Goal: Task Accomplishment & Management: Manage account settings

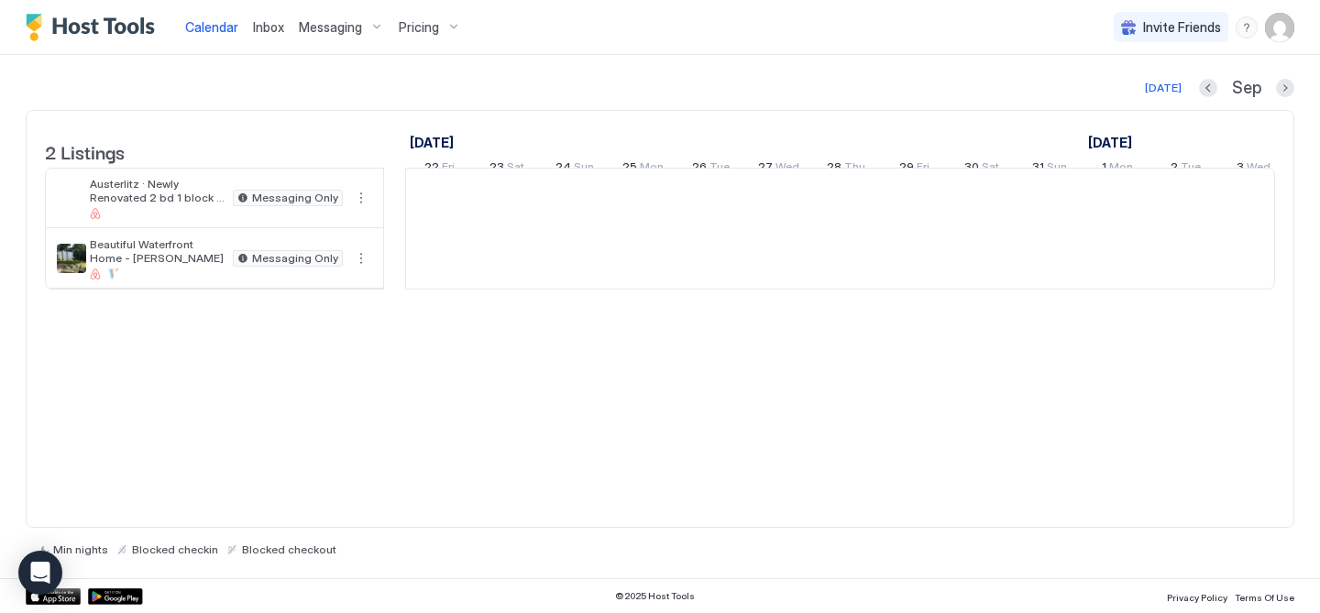
scroll to position [0, 1019]
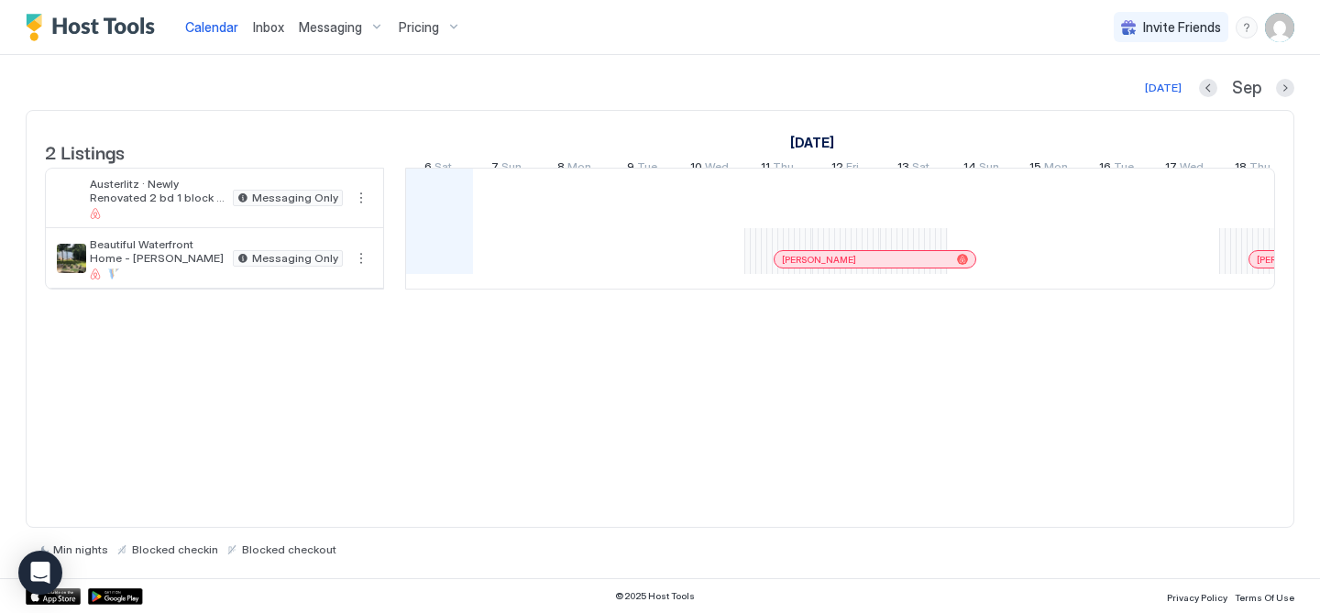
click at [1279, 28] on img "User profile" at bounding box center [1279, 27] width 29 height 29
click at [1120, 105] on span "Settings" at bounding box center [1115, 102] width 50 height 17
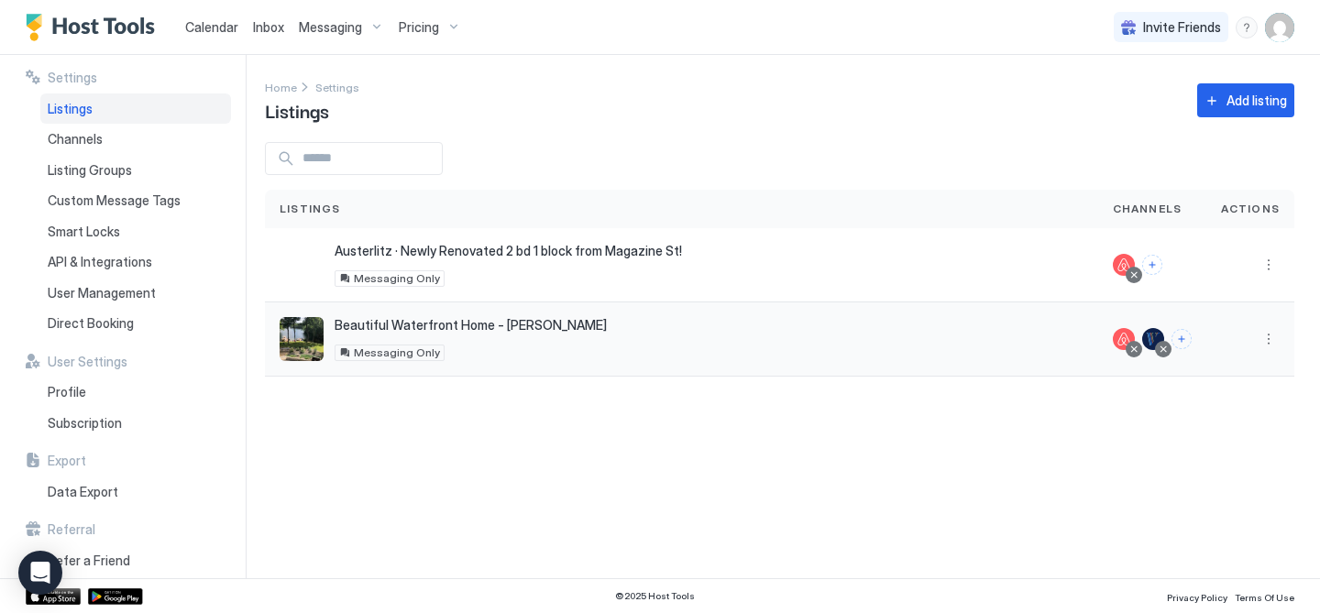
click at [649, 345] on div "Beautiful Waterfront Home - [PERSON_NAME] [STREET_ADDRESS] Messaging Only" at bounding box center [682, 339] width 804 height 44
click at [1276, 338] on button "More options" at bounding box center [1269, 339] width 22 height 22
click at [1241, 366] on div "Messaging" at bounding box center [1222, 365] width 126 height 29
click at [1261, 349] on button "More options" at bounding box center [1269, 339] width 22 height 22
click at [1228, 425] on span "Listing Settings" at bounding box center [1227, 424] width 82 height 14
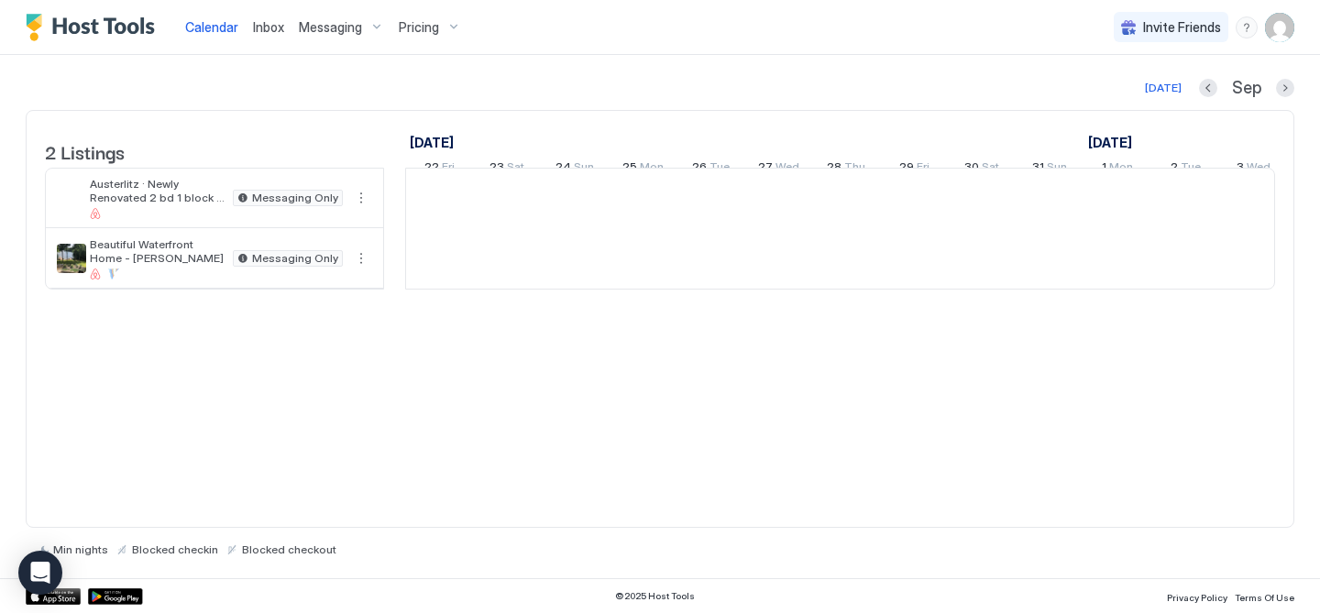
scroll to position [0, 1019]
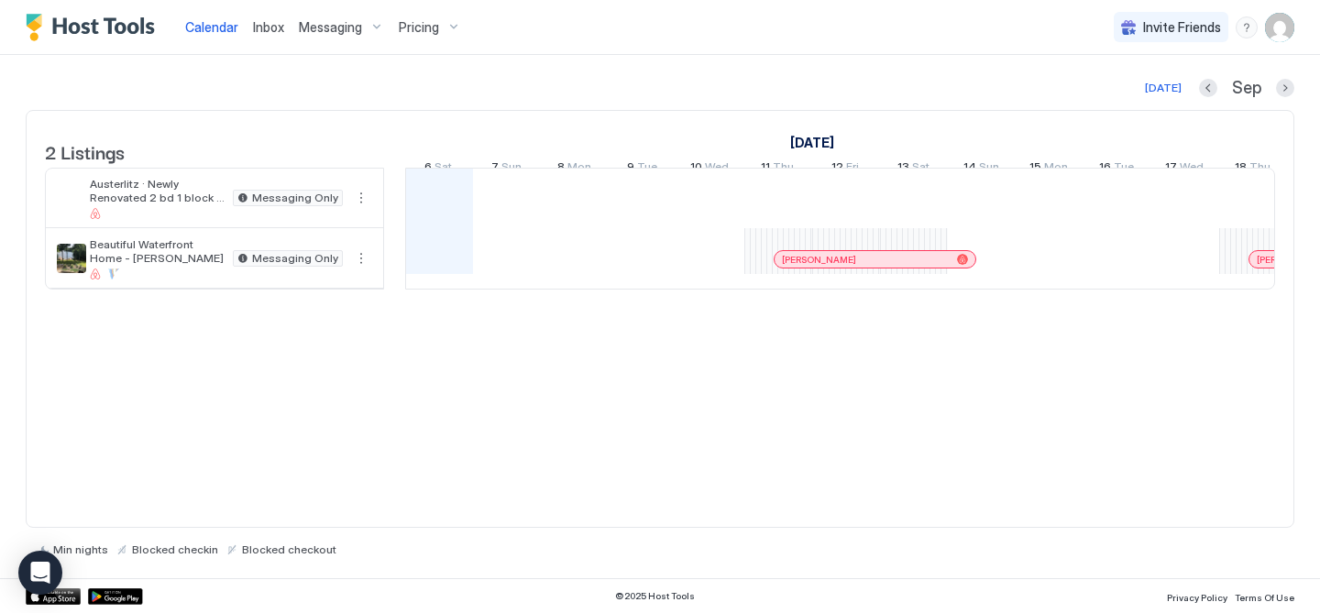
click at [1280, 25] on img "User profile" at bounding box center [1279, 27] width 29 height 29
click at [1136, 102] on span "Settings" at bounding box center [1115, 102] width 50 height 17
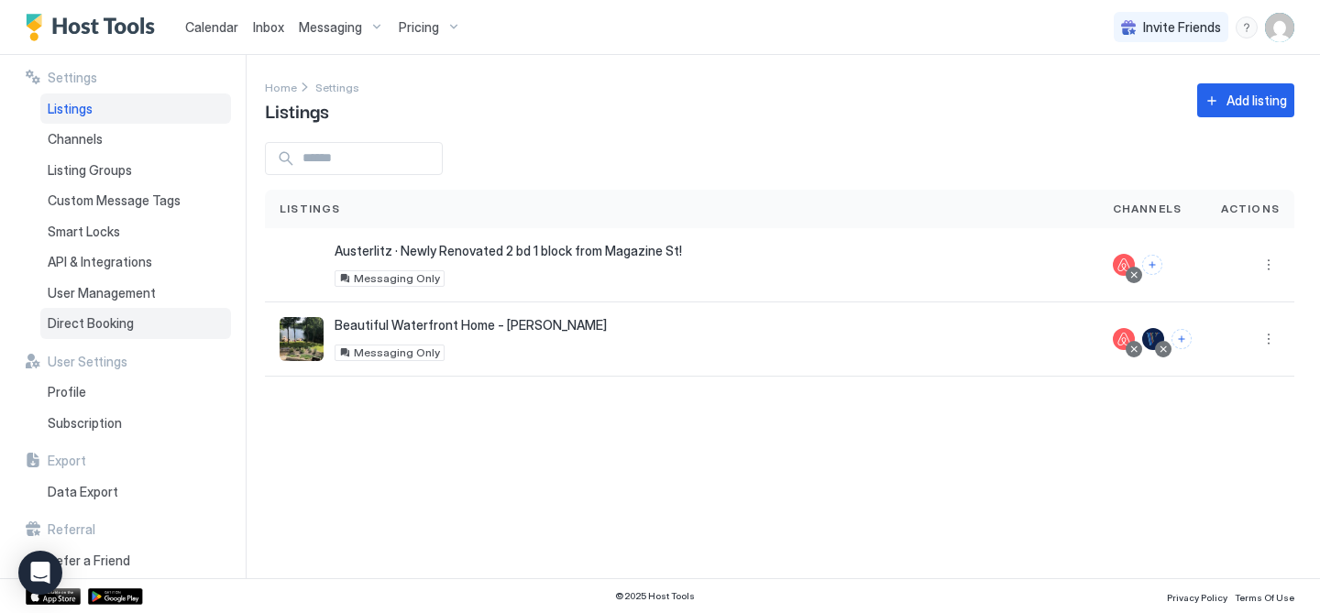
scroll to position [12, 0]
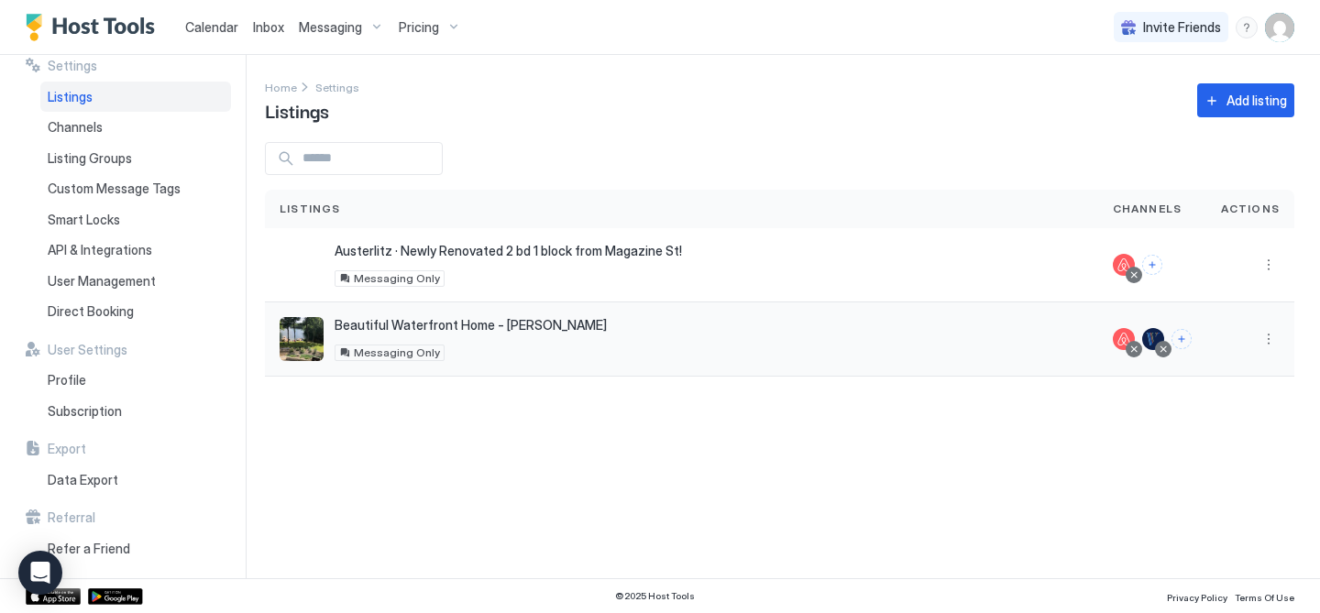
click at [781, 342] on div "Beautiful Waterfront Home - Mousam Lake 863 Goose Pond Road, Shapleigh, ME 0407…" at bounding box center [682, 339] width 804 height 44
click at [1254, 341] on div at bounding box center [1250, 339] width 59 height 22
click at [1270, 336] on button "More options" at bounding box center [1269, 339] width 22 height 22
click at [1231, 420] on span "Listing Settings" at bounding box center [1227, 424] width 82 height 14
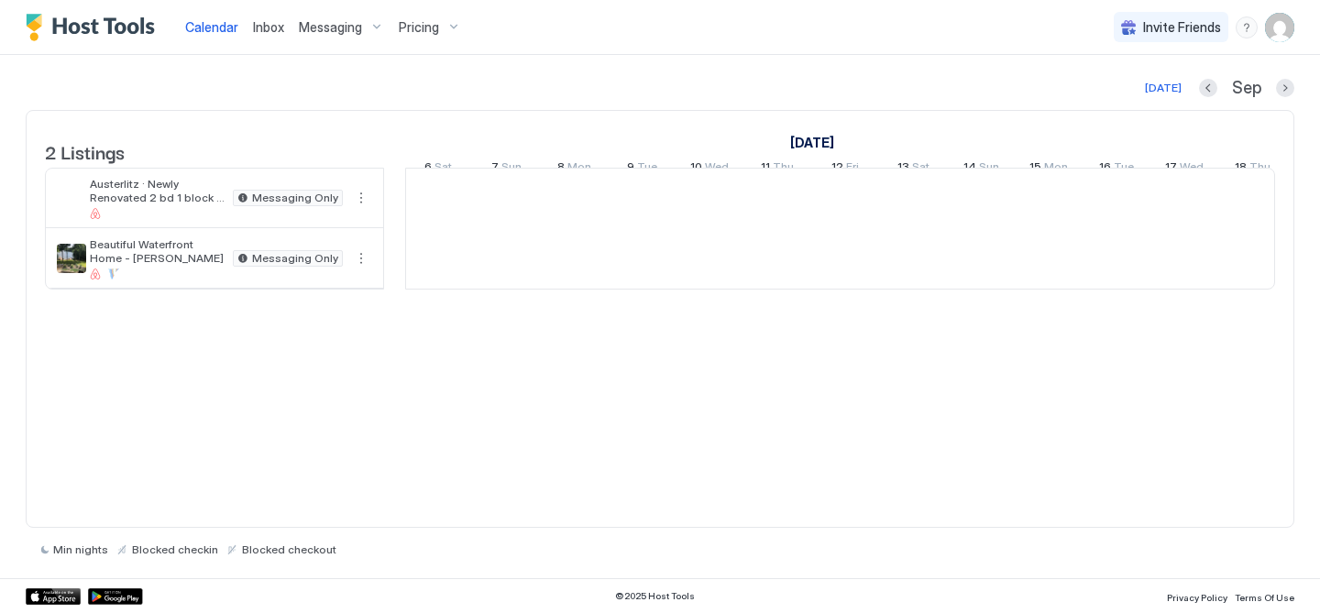
scroll to position [0, 1019]
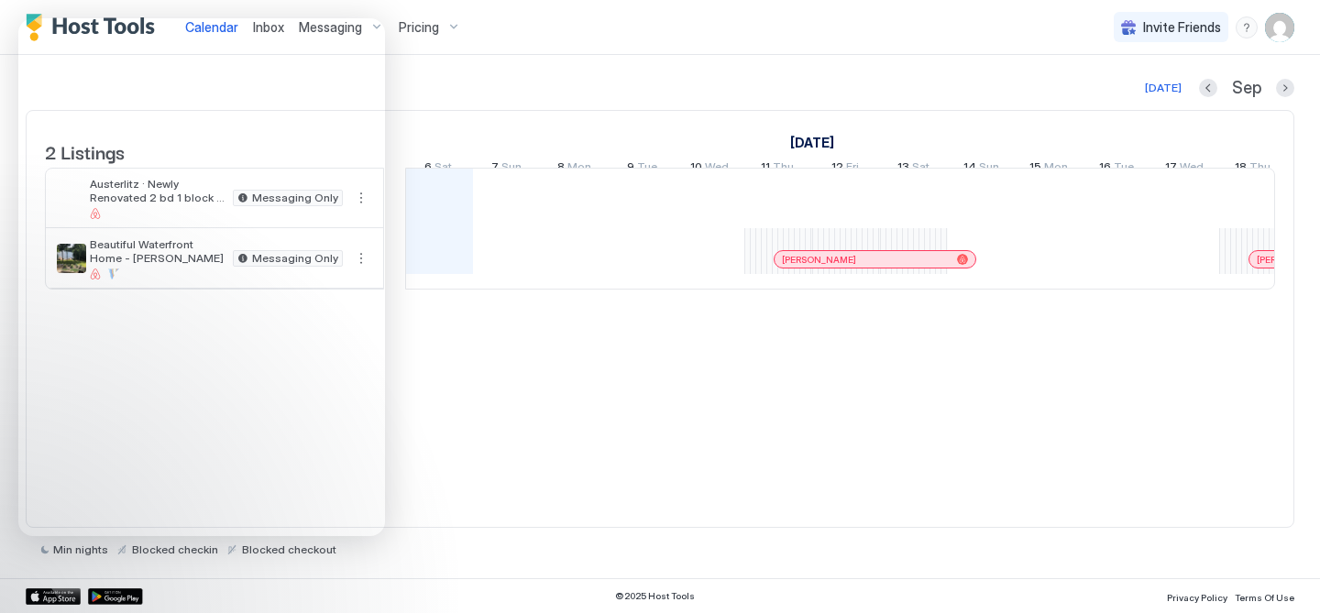
click at [1280, 26] on img "User profile" at bounding box center [1279, 27] width 29 height 29
click at [1114, 98] on span "Settings" at bounding box center [1115, 102] width 50 height 17
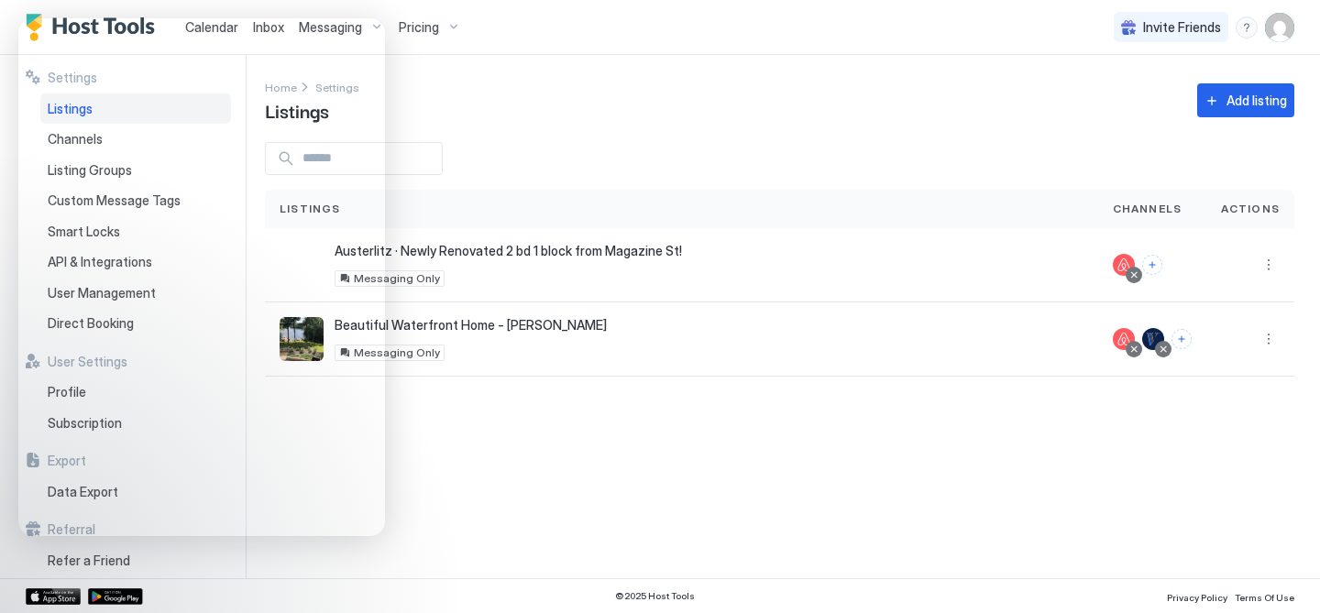
click at [1289, 17] on img "User profile" at bounding box center [1279, 27] width 29 height 29
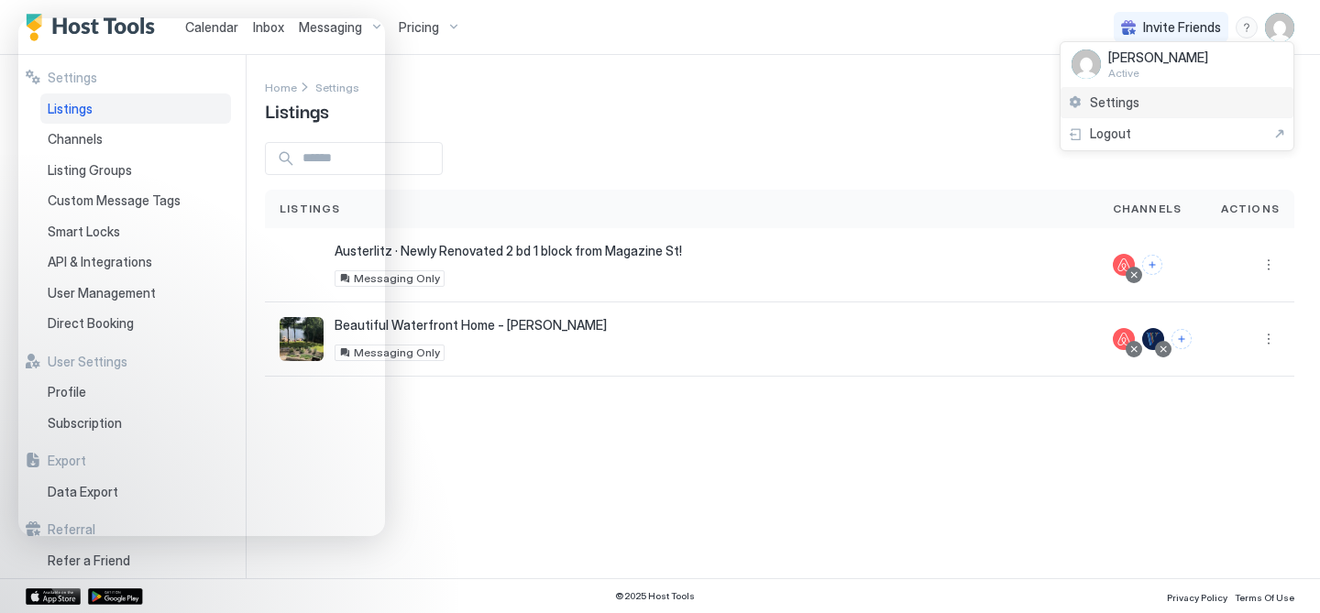
click at [1124, 101] on span "Settings" at bounding box center [1115, 102] width 50 height 17
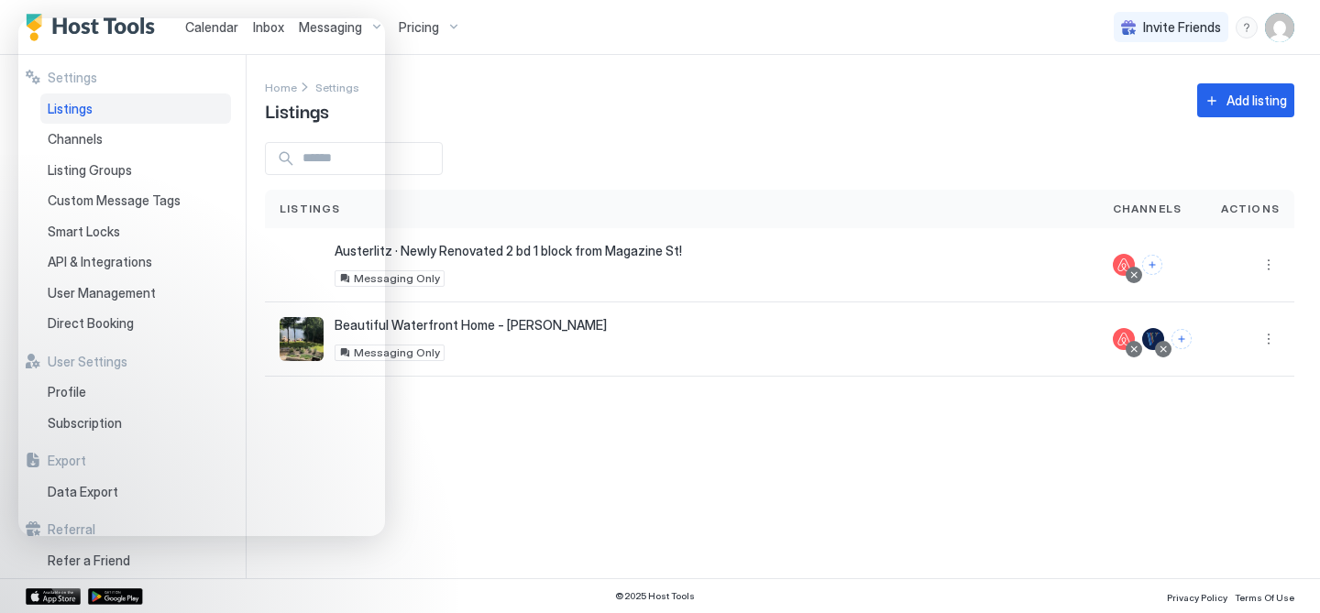
click at [1290, 28] on img "User profile" at bounding box center [1279, 27] width 29 height 29
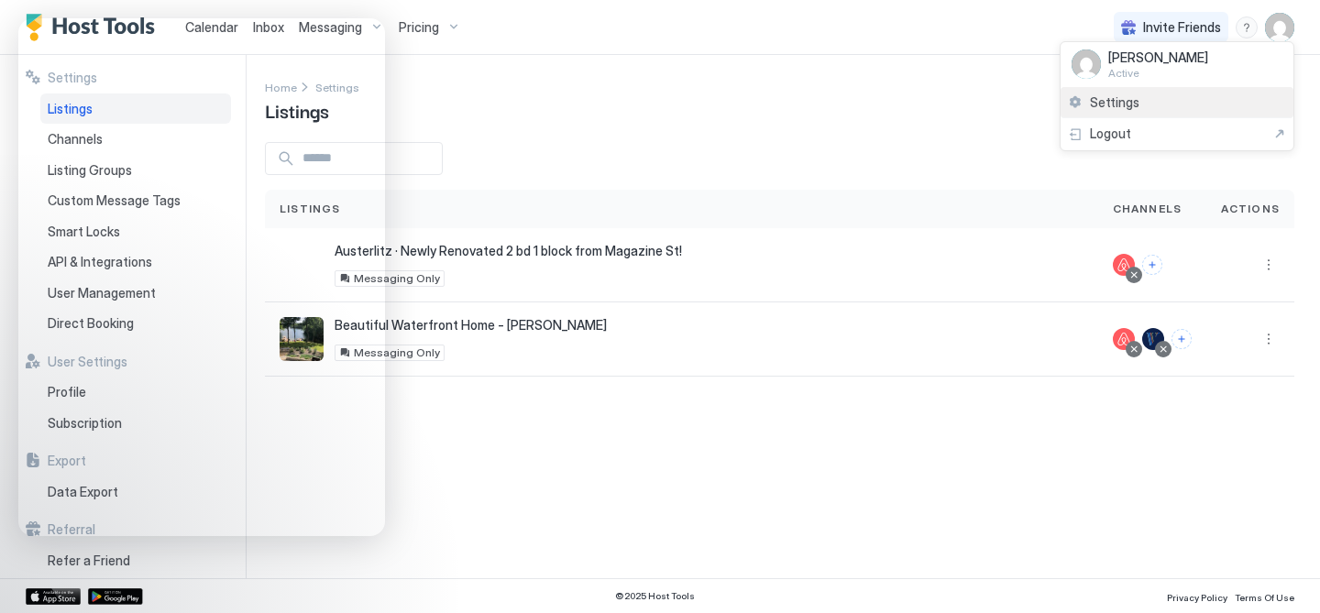
click at [1141, 107] on div "Settings" at bounding box center [1177, 103] width 233 height 32
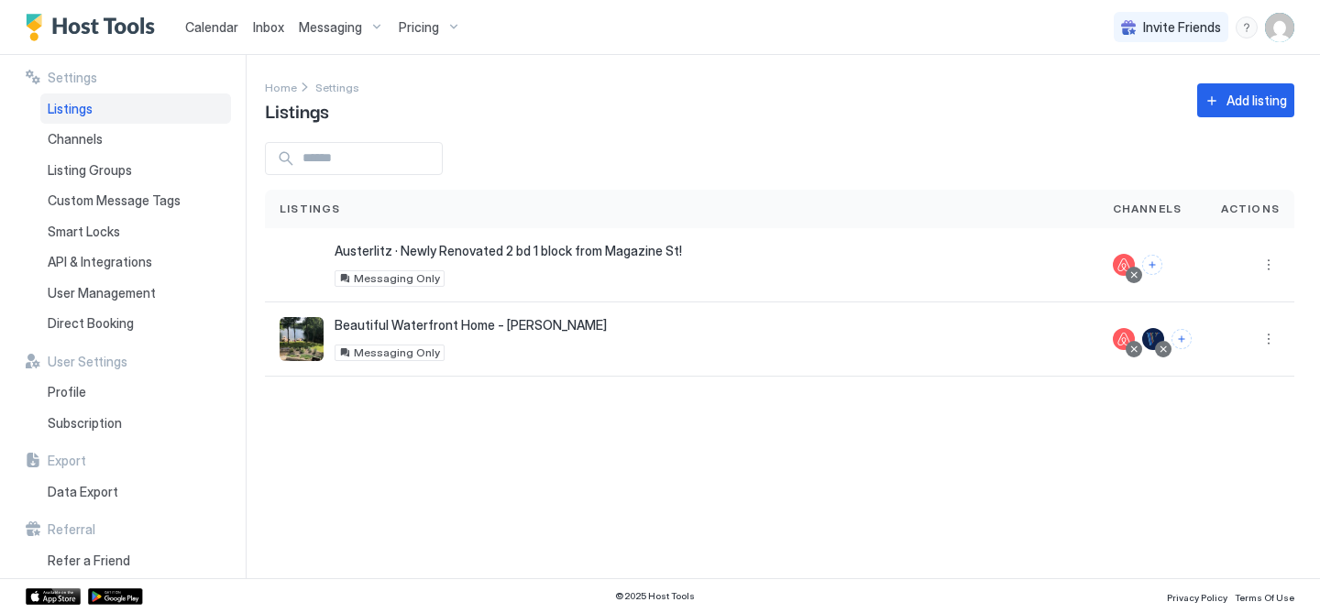
click at [114, 115] on div "Listings" at bounding box center [135, 109] width 191 height 31
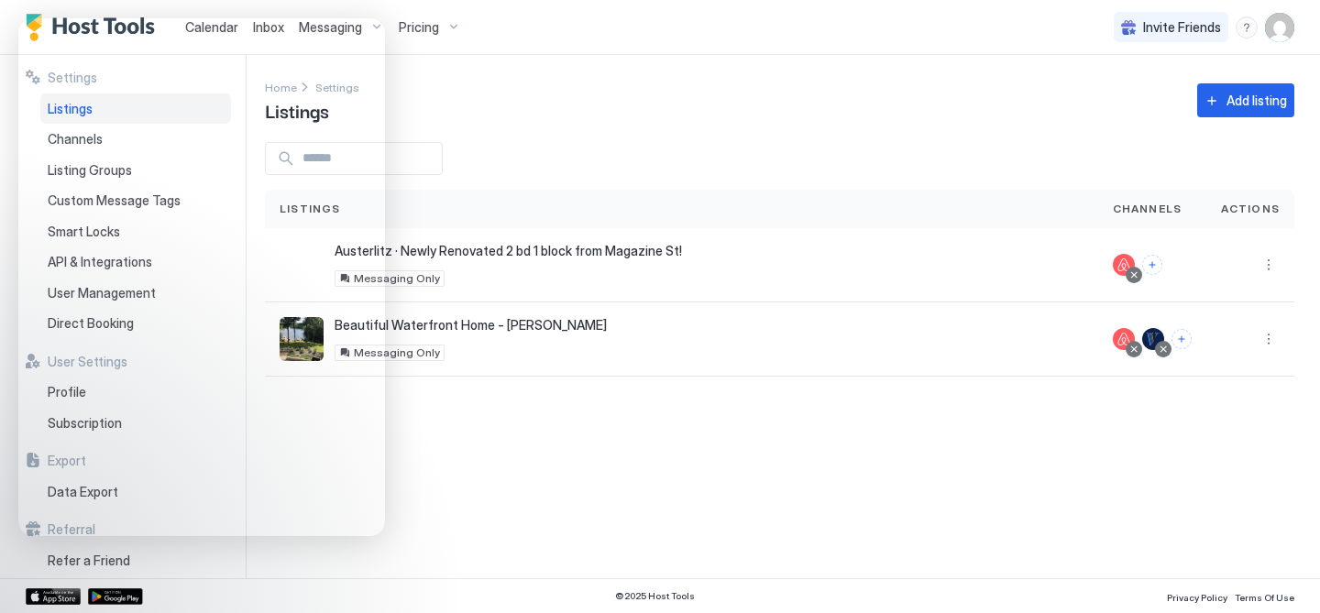
click at [1058, 414] on div "Settings Home Settings Listings Add listing Listings Channels Actions Austerlit…" at bounding box center [792, 317] width 1055 height 524
click at [1275, 343] on button "More options" at bounding box center [1269, 339] width 22 height 22
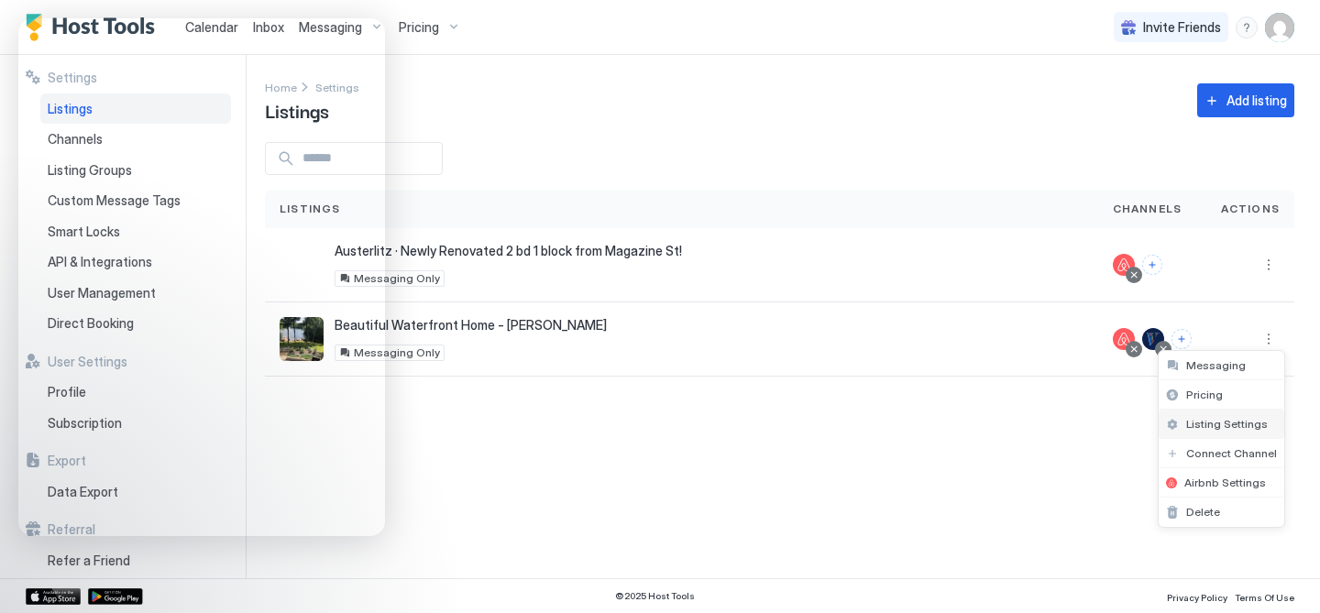
click at [1211, 425] on span "Listing Settings" at bounding box center [1227, 424] width 82 height 14
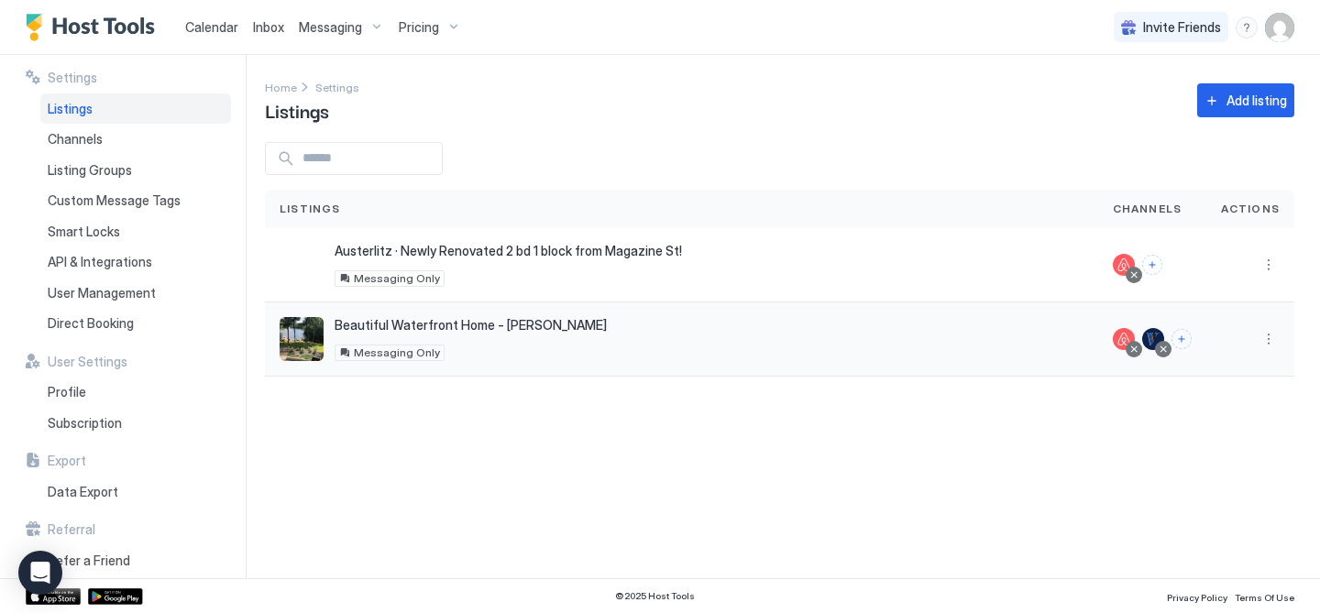
click at [1156, 333] on div at bounding box center [1153, 339] width 22 height 22
click at [91, 138] on span "Channels" at bounding box center [75, 139] width 55 height 17
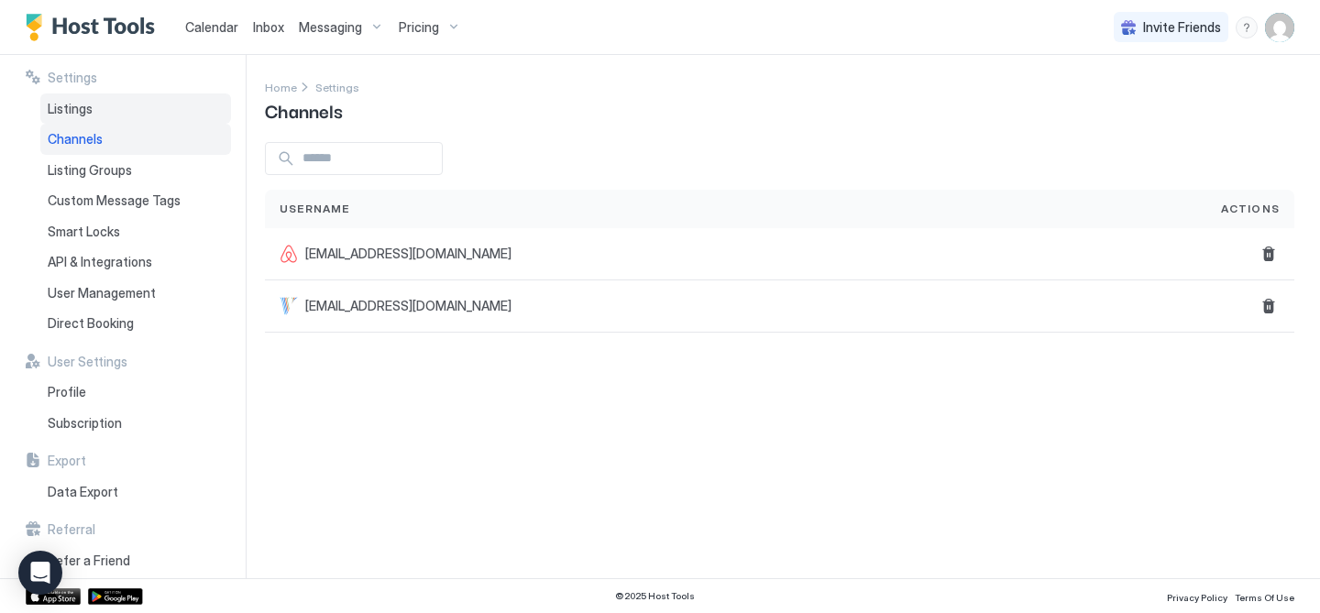
click at [87, 96] on div "Listings" at bounding box center [135, 109] width 191 height 31
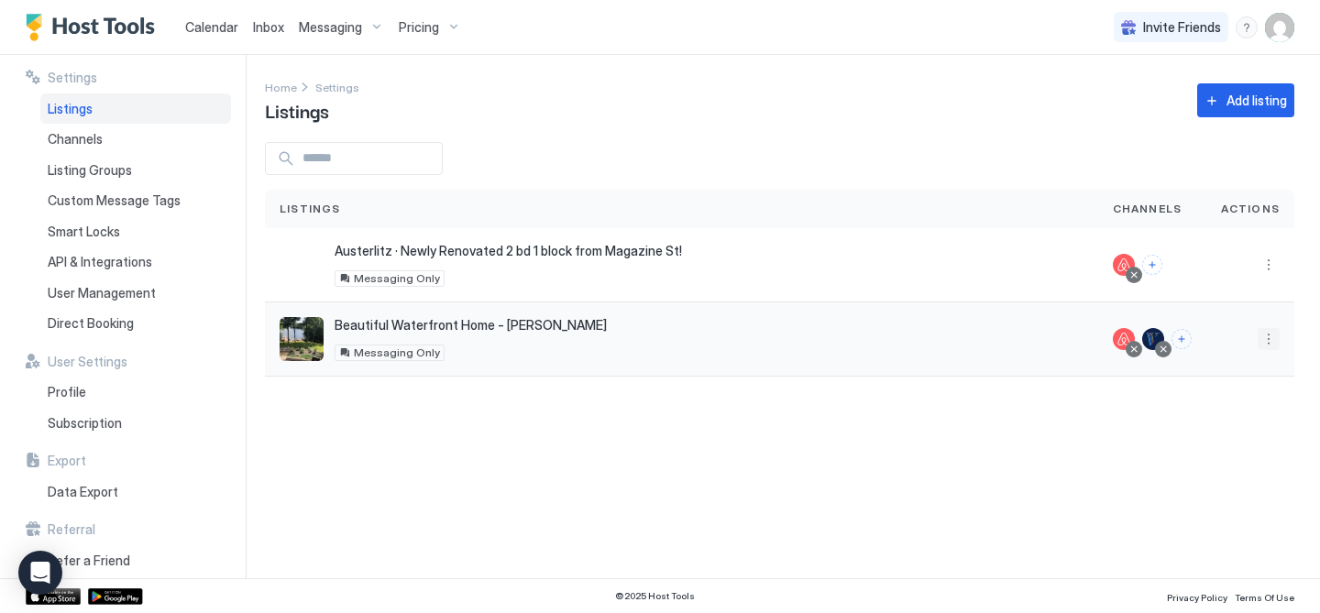
click at [1274, 336] on button "More options" at bounding box center [1269, 339] width 22 height 22
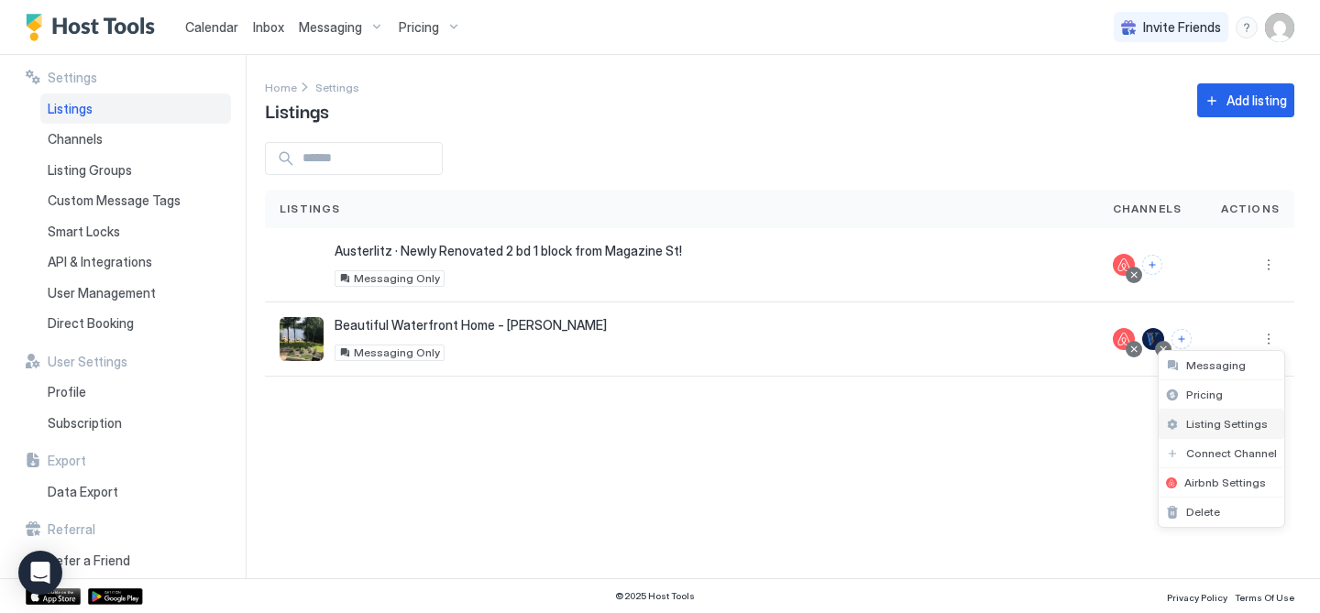
click at [1225, 421] on span "Listing Settings" at bounding box center [1227, 424] width 82 height 14
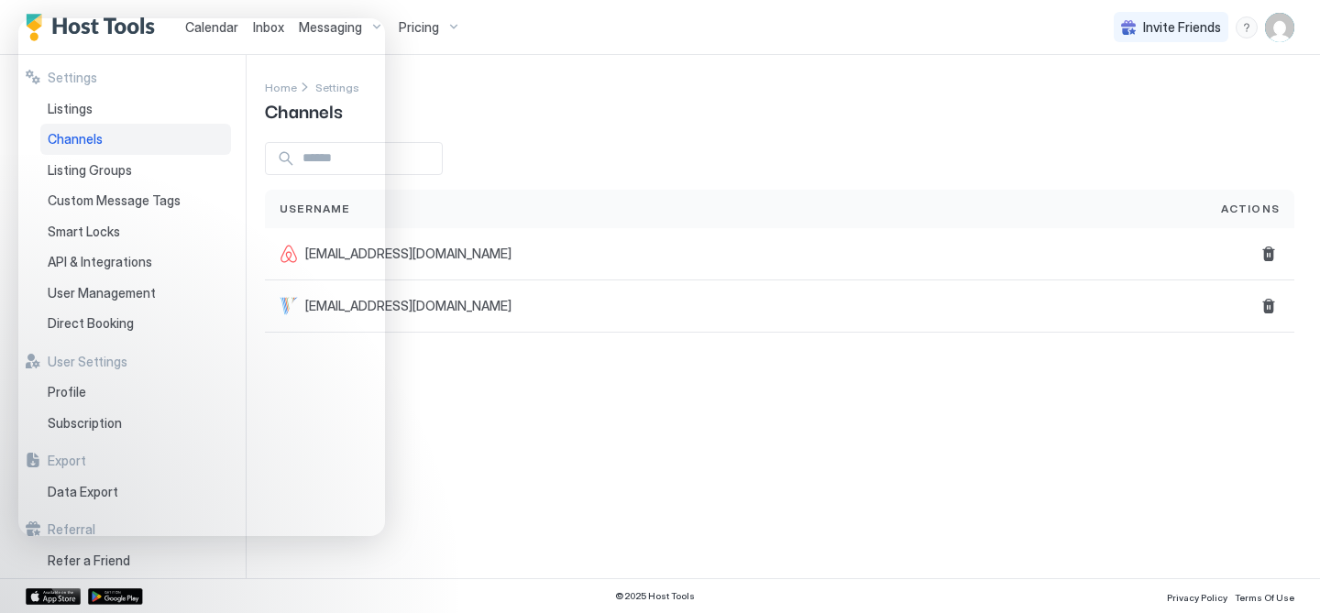
click at [615, 101] on div "Home Settings Channels" at bounding box center [780, 100] width 1030 height 47
click at [1047, 469] on div "Settings Home Settings Channels Username Actions mdoughertym@gmail.com mdougher…" at bounding box center [792, 317] width 1055 height 524
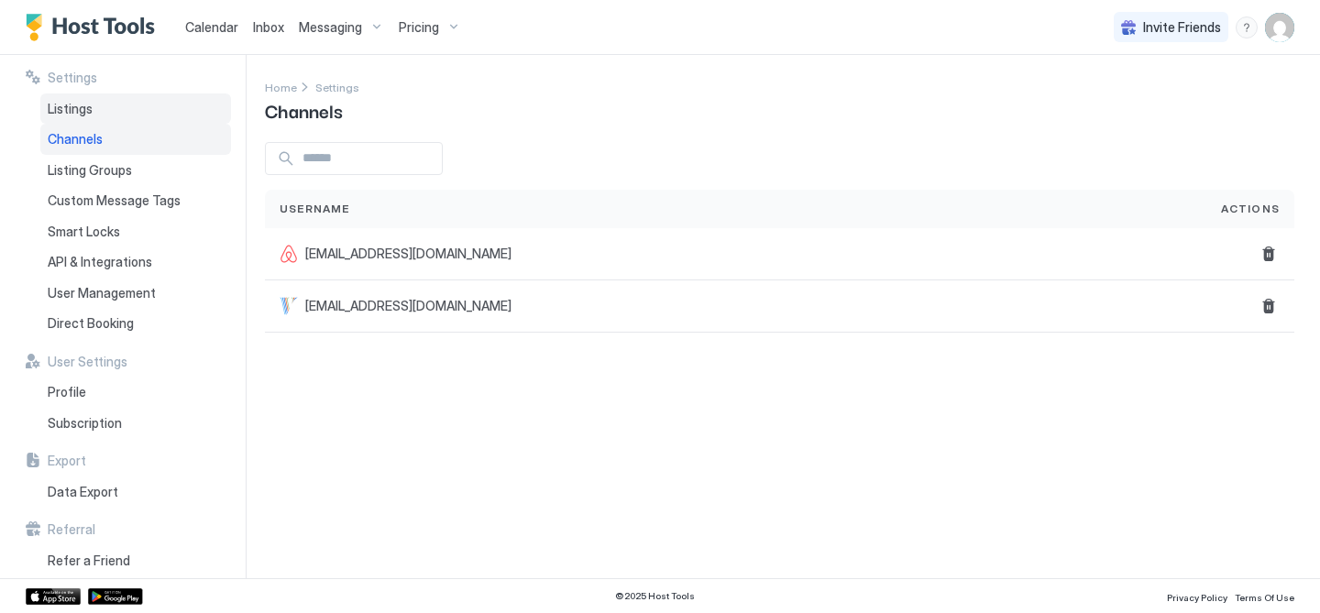
click at [83, 111] on span "Listings" at bounding box center [70, 109] width 45 height 17
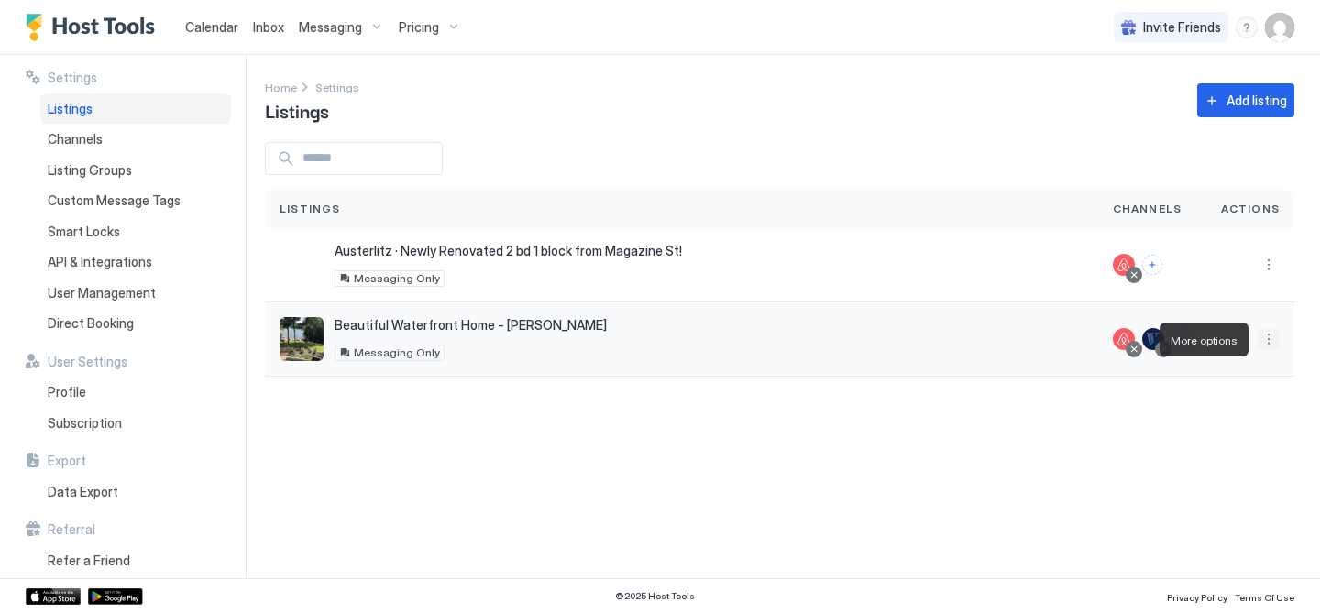
click at [1268, 335] on button "More options" at bounding box center [1269, 339] width 22 height 22
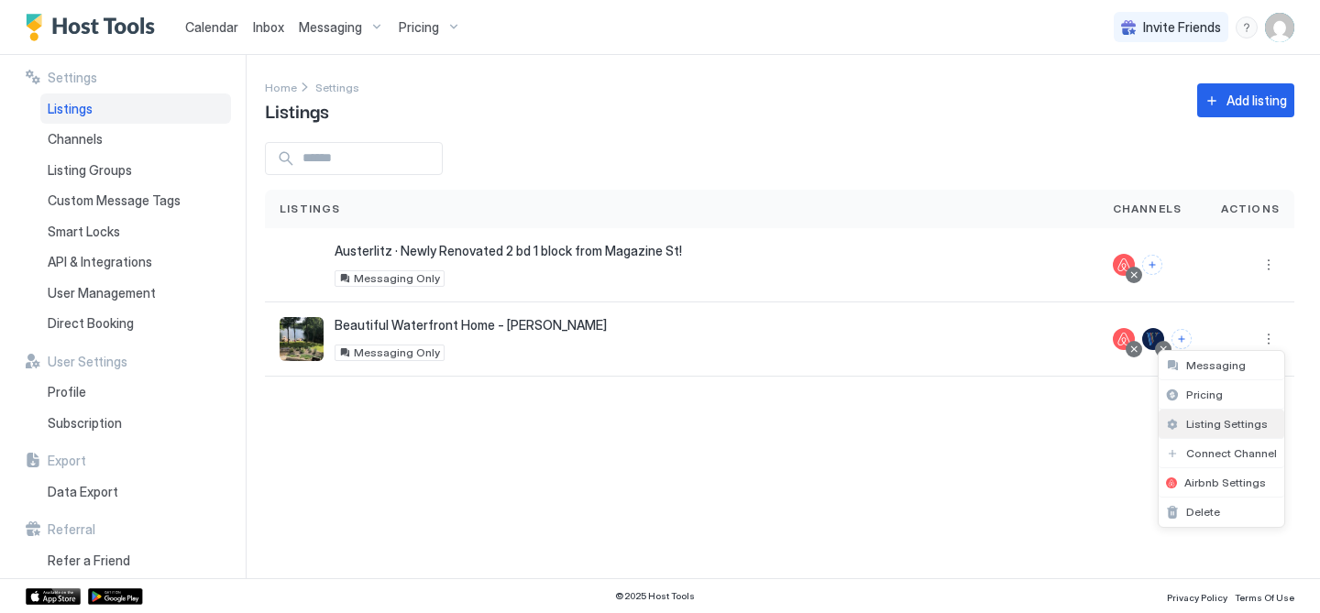
click at [1212, 425] on span "Listing Settings" at bounding box center [1227, 424] width 82 height 14
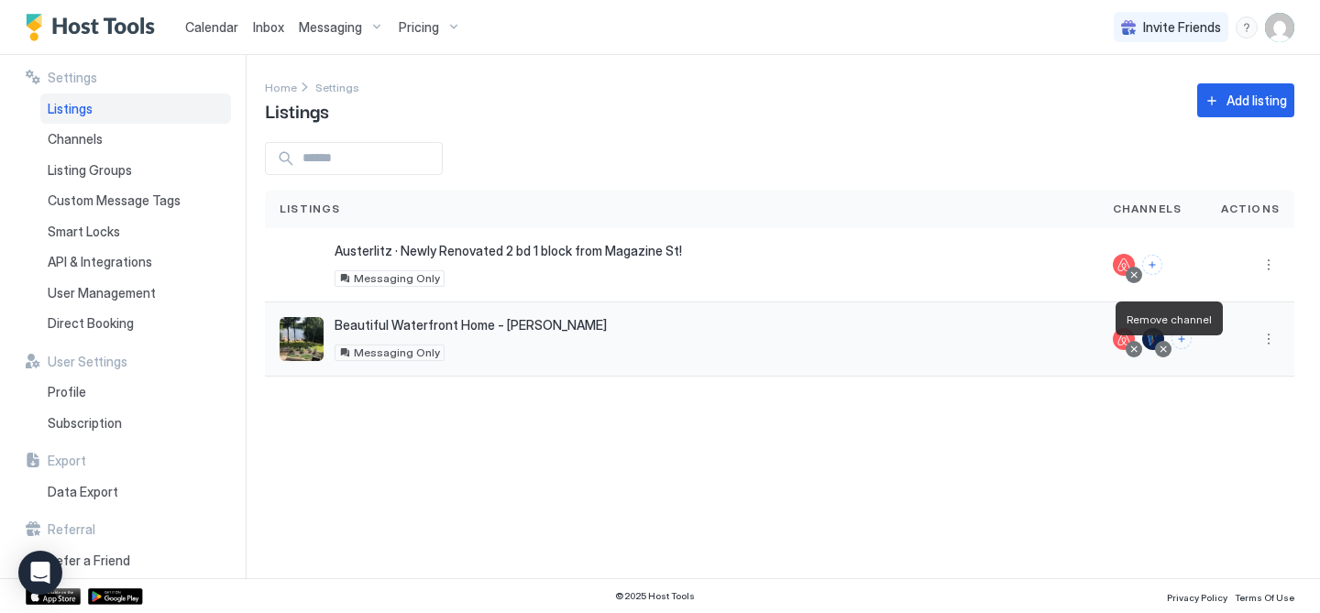
click at [1167, 349] on div at bounding box center [1163, 349] width 9 height 9
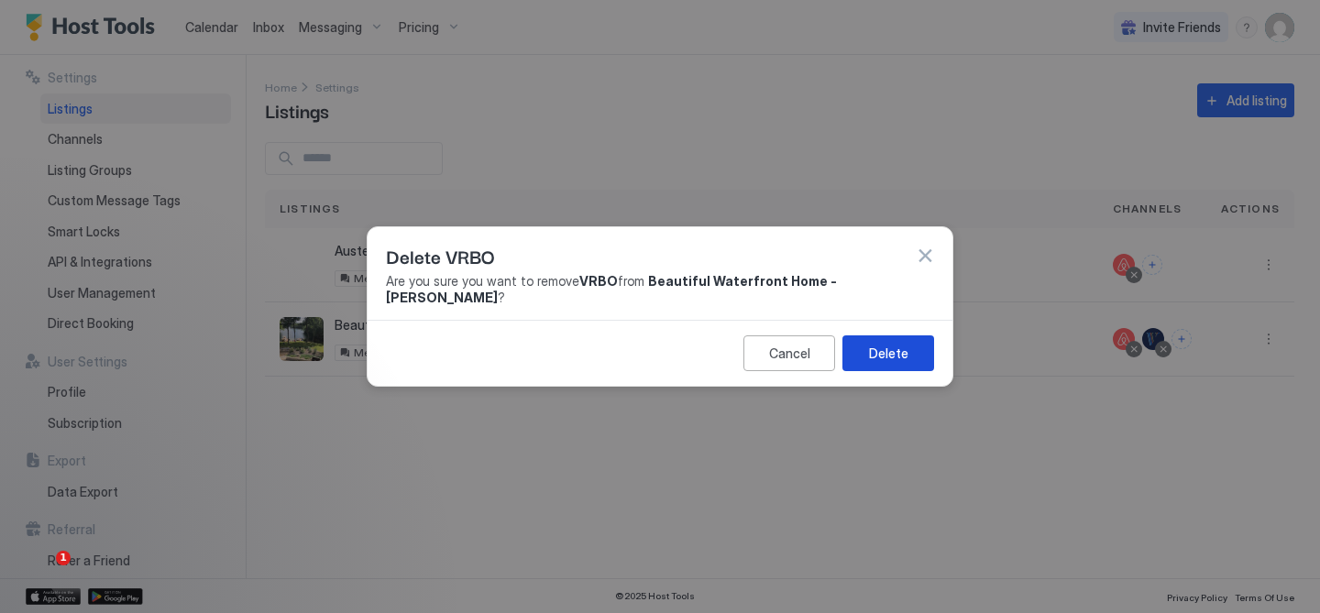
click at [920, 344] on button "Delete" at bounding box center [889, 354] width 92 height 36
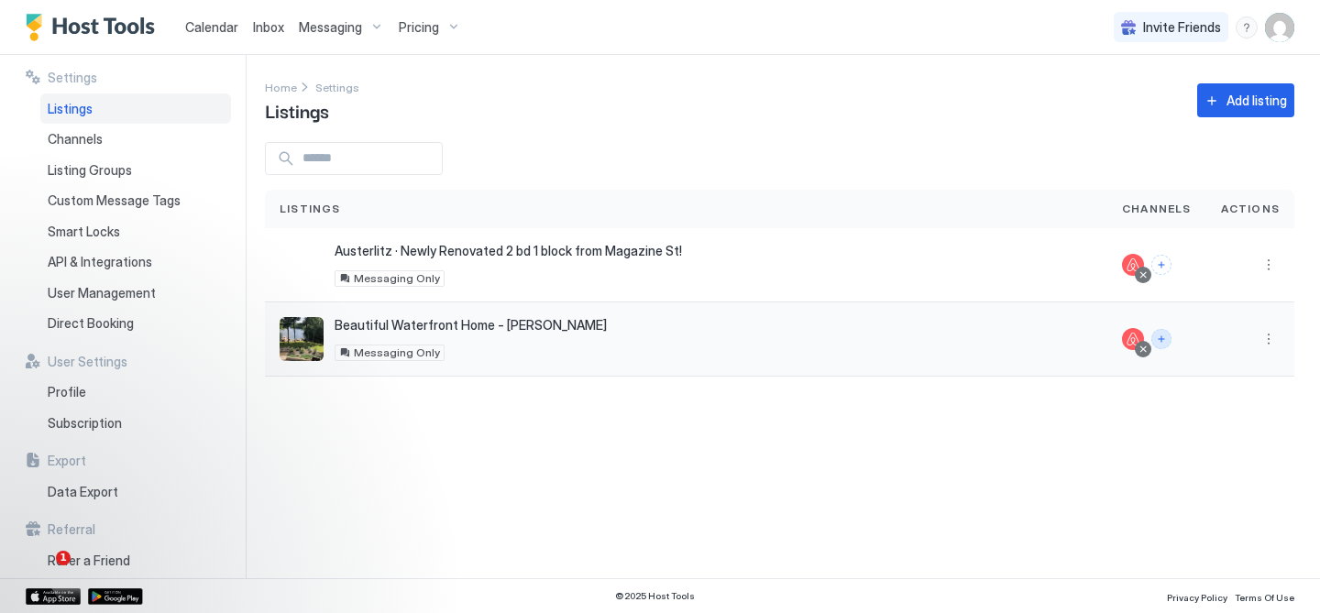
click at [1170, 340] on button "Connect channels" at bounding box center [1162, 339] width 20 height 20
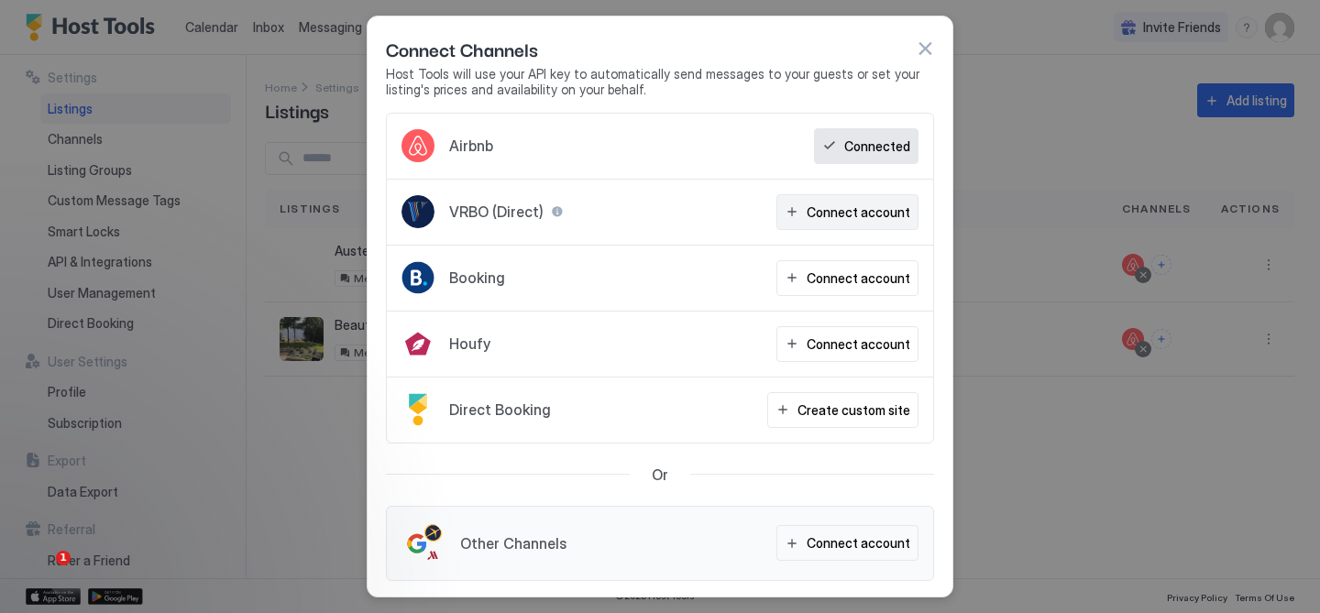
click at [858, 215] on div "Connect account" at bounding box center [859, 212] width 104 height 19
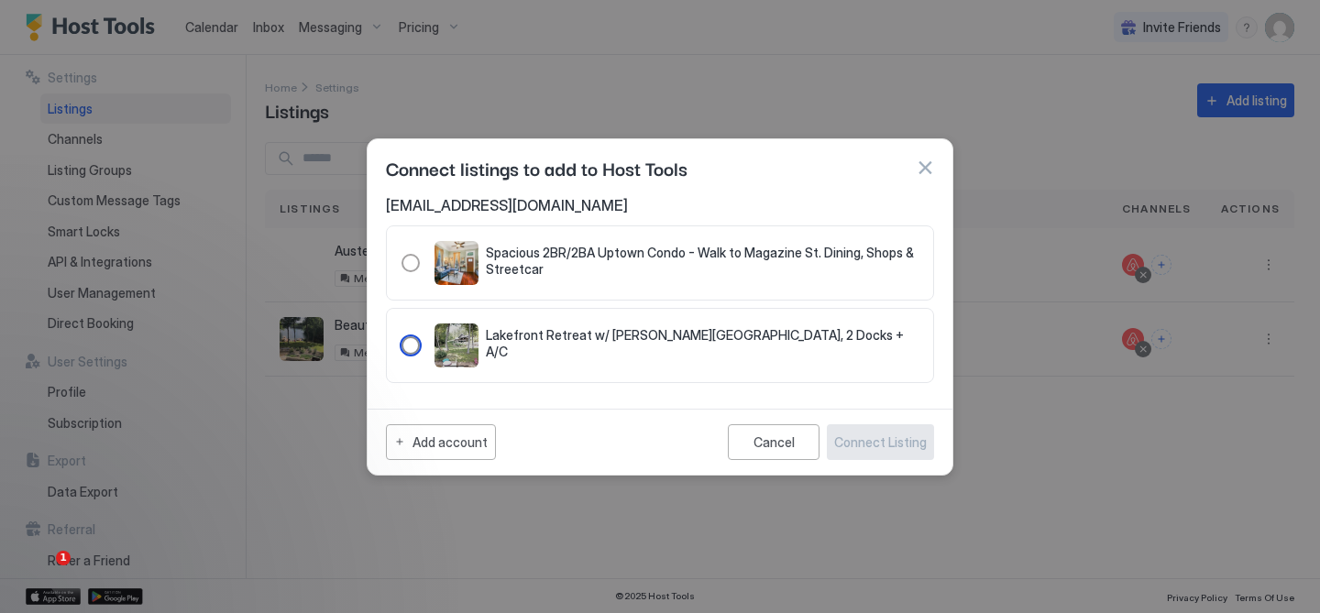
click at [661, 355] on div "Lakefront Retreat w/ Sandy Beach, 2 Docks + A/C" at bounding box center [677, 346] width 484 height 44
click at [899, 442] on div "Connect Listing" at bounding box center [880, 442] width 93 height 19
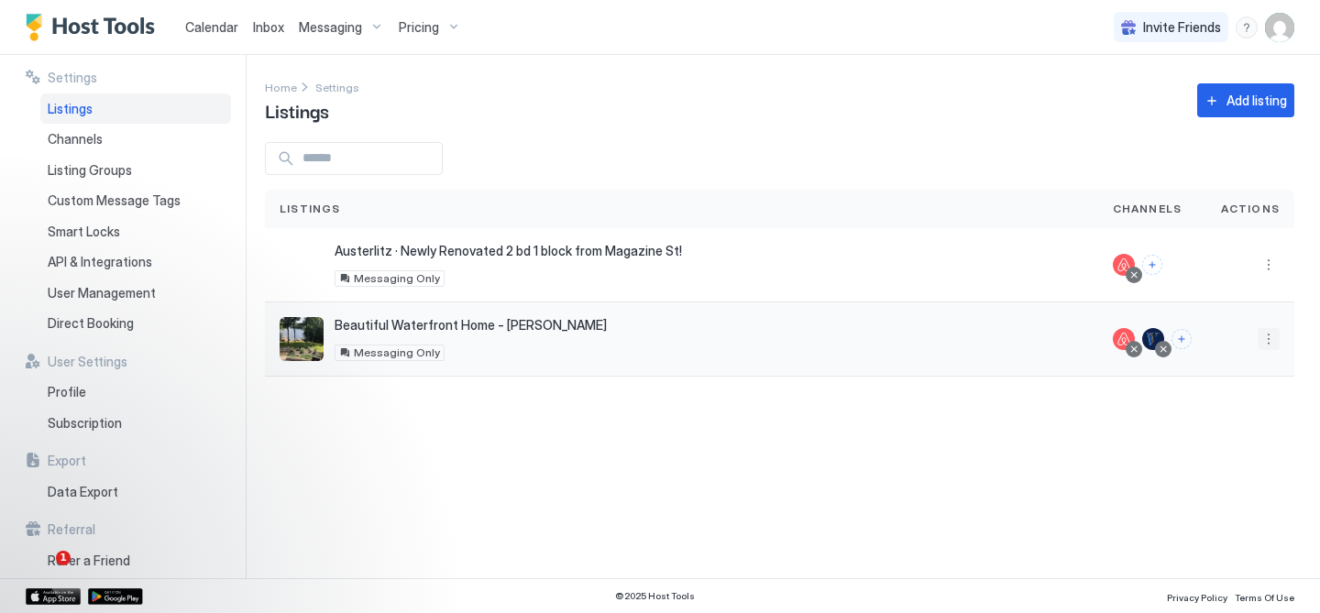
click at [1263, 337] on button "More options" at bounding box center [1269, 339] width 22 height 22
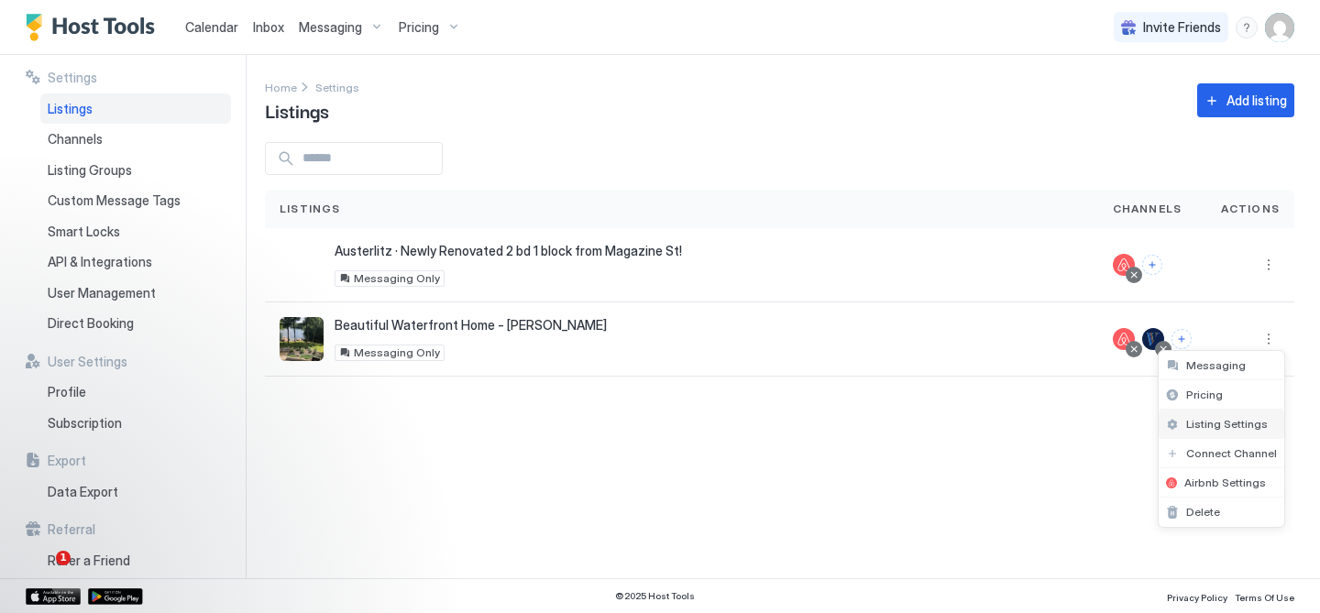
click at [1219, 424] on span "Listing Settings" at bounding box center [1227, 424] width 82 height 14
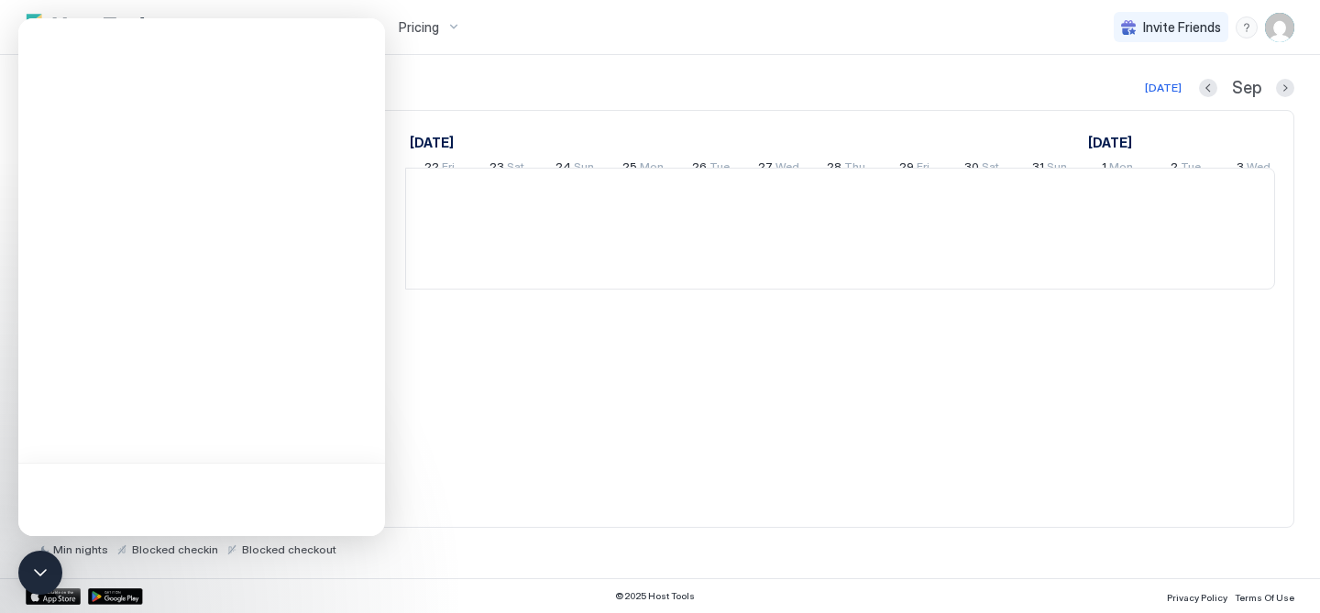
scroll to position [0, 1019]
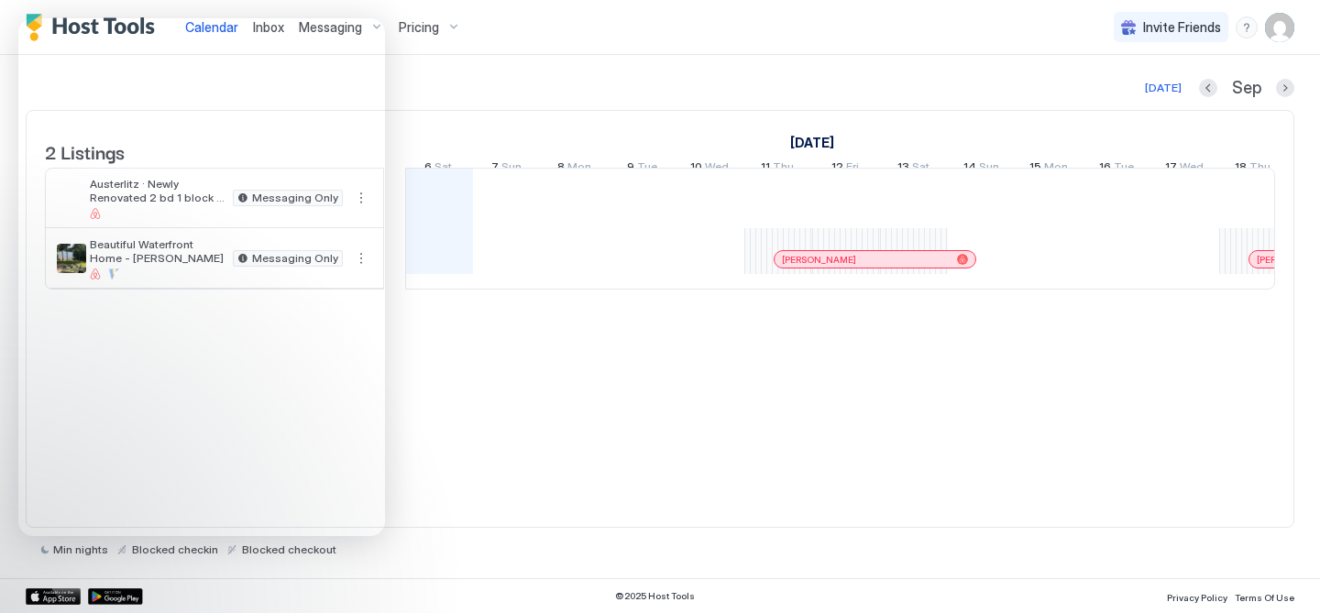
click at [1280, 33] on img "User profile" at bounding box center [1279, 27] width 29 height 29
click at [1117, 98] on span "Settings" at bounding box center [1115, 102] width 50 height 17
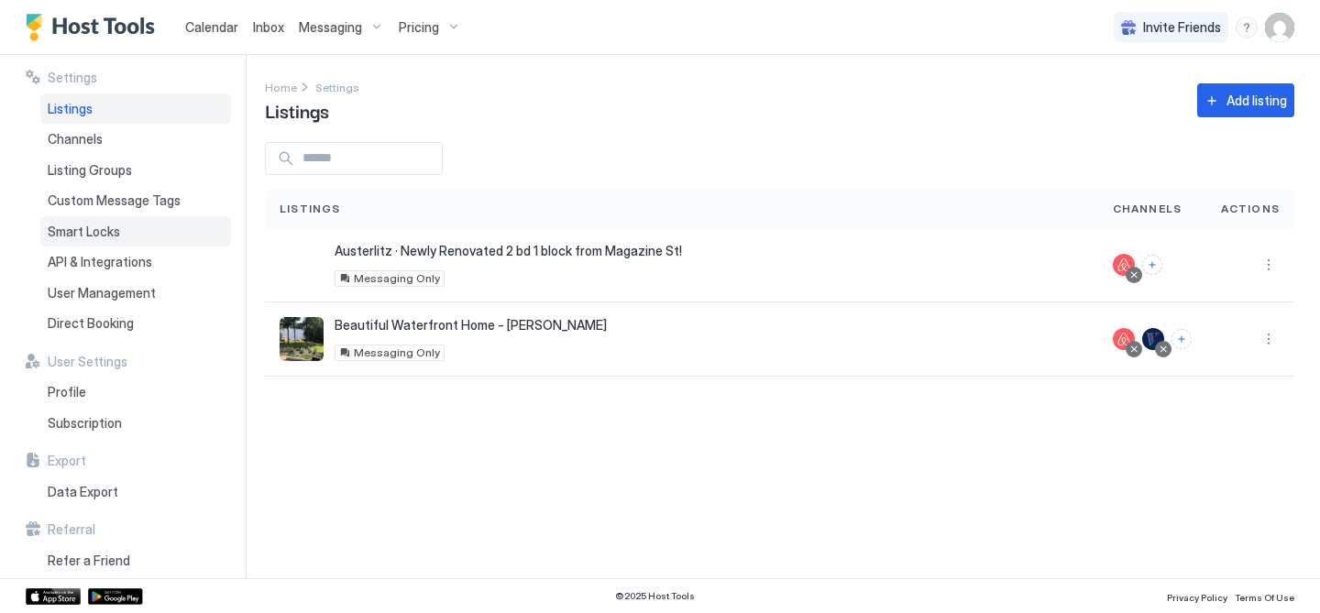
scroll to position [12, 0]
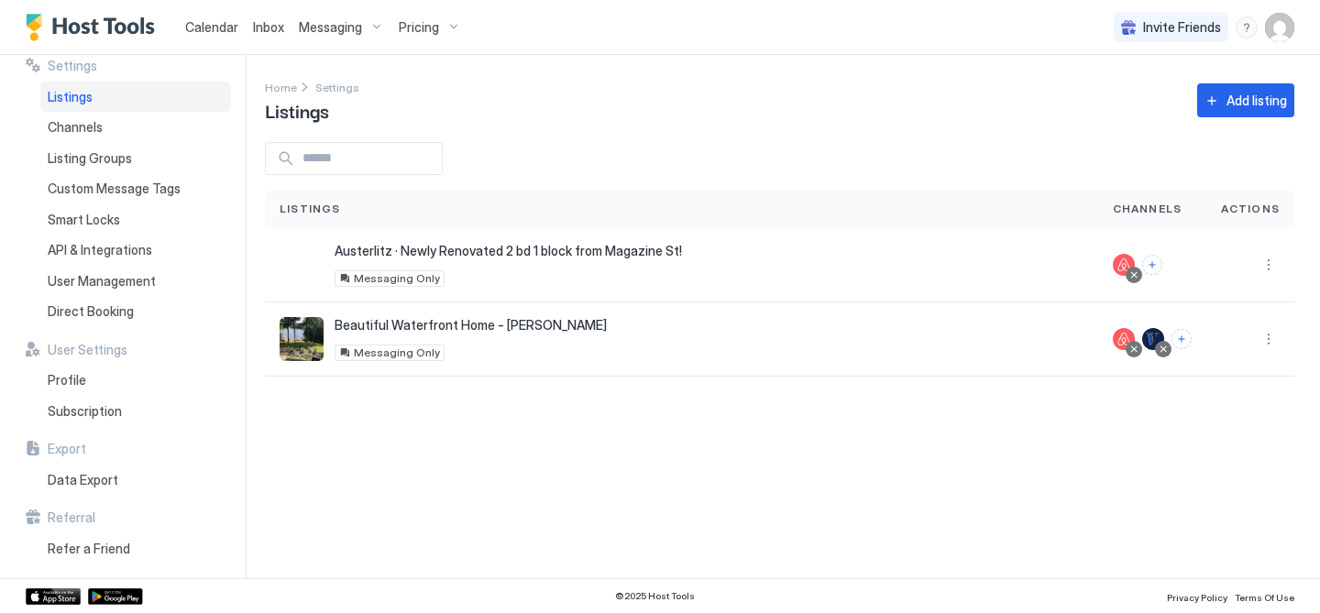
click at [88, 98] on span "Listings" at bounding box center [70, 97] width 45 height 17
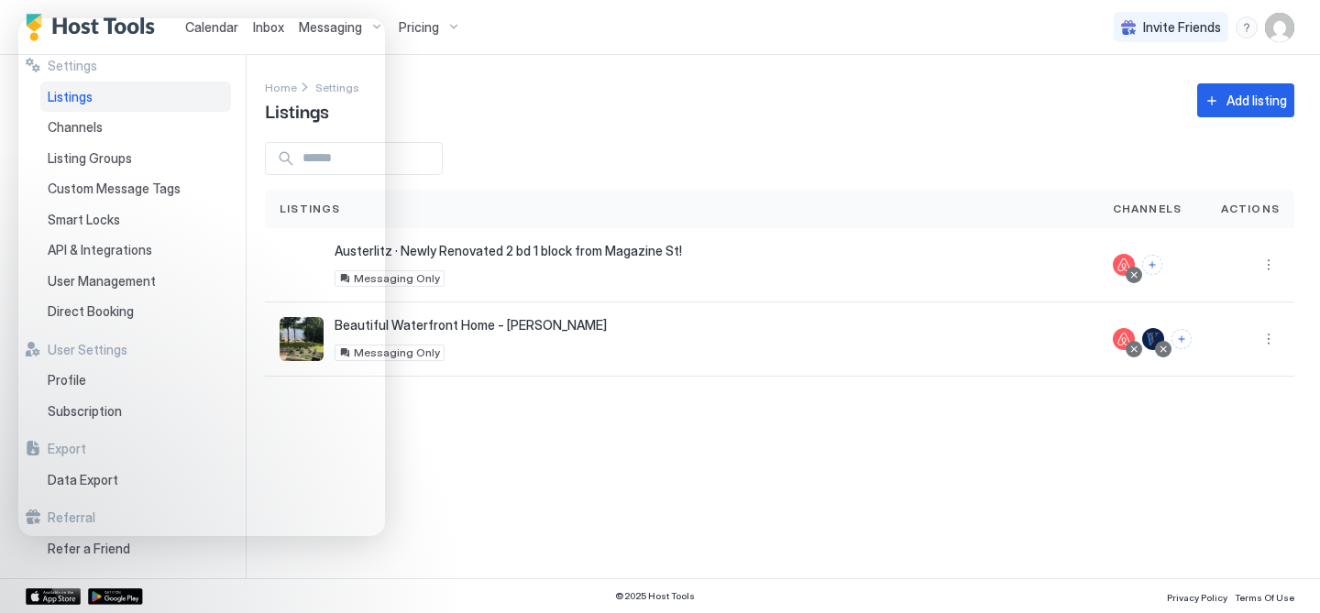
click at [1283, 21] on img "User profile" at bounding box center [1279, 27] width 29 height 29
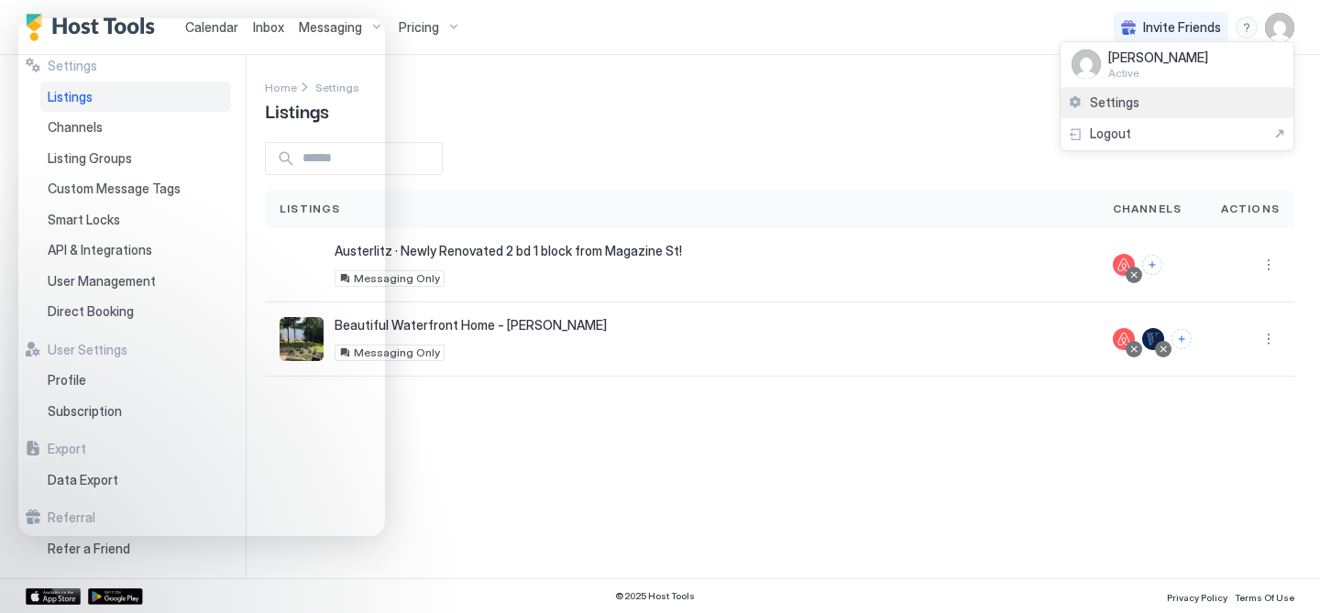
click at [1132, 103] on span "Settings" at bounding box center [1115, 102] width 50 height 17
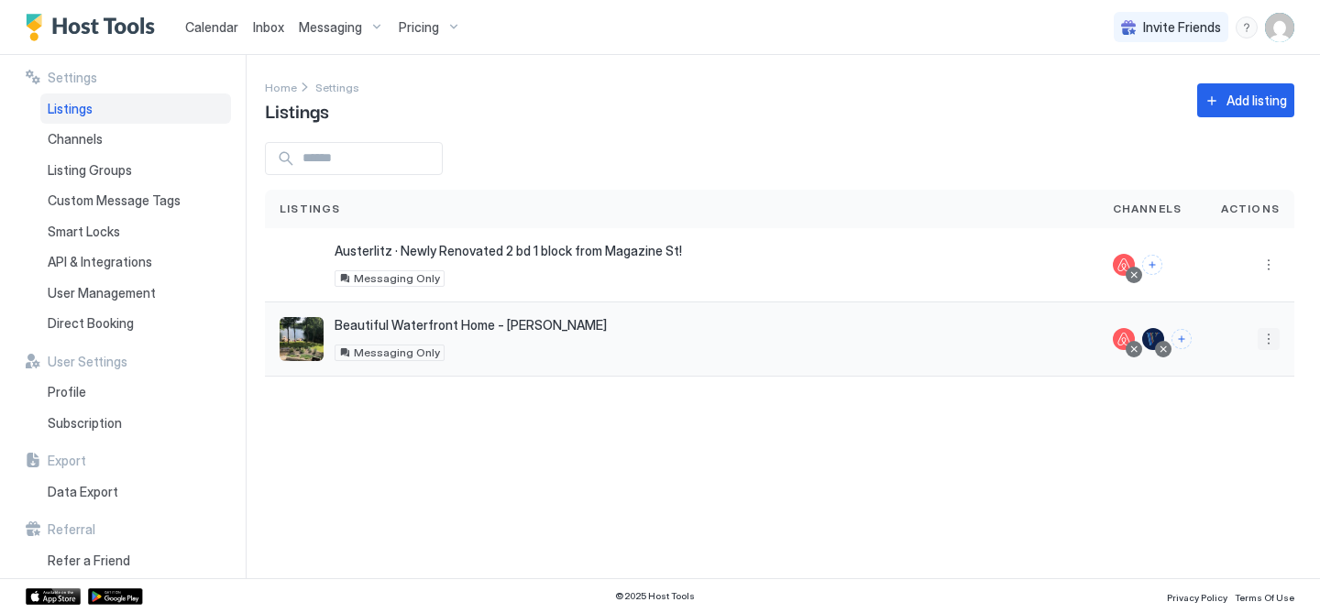
click at [1264, 339] on button "More options" at bounding box center [1269, 339] width 22 height 22
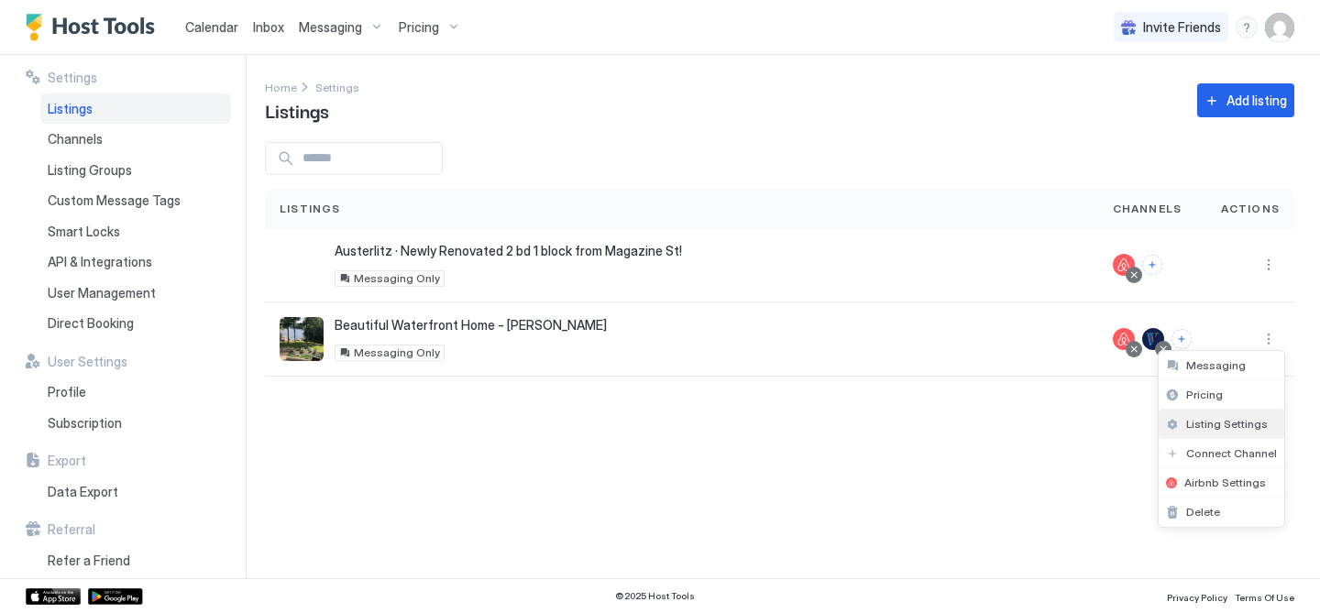
click at [1224, 424] on span "Listing Settings" at bounding box center [1227, 424] width 82 height 14
